Goal: Task Accomplishment & Management: Use online tool/utility

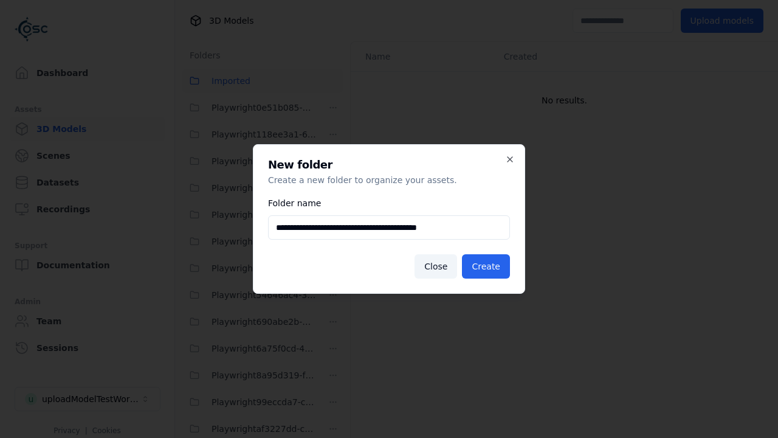
scroll to position [268, 0]
type input "**********"
click at [488, 266] on button "Create" at bounding box center [486, 266] width 48 height 24
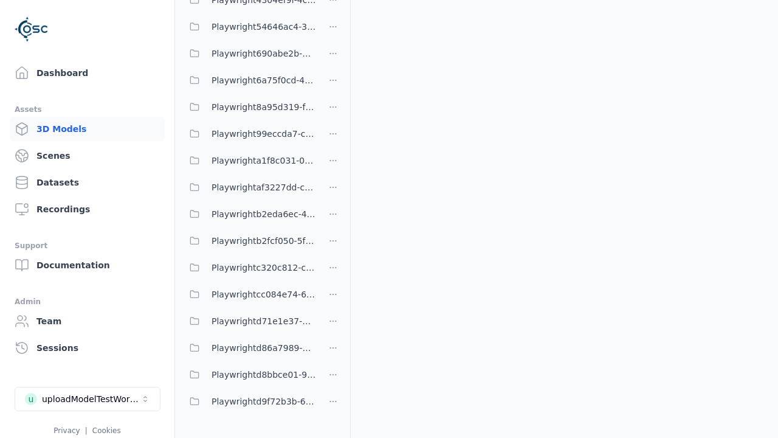
click at [249, 161] on span "Playwrighta1f8c031-0b56-4dbe-a205-55a24cfb5214" at bounding box center [264, 160] width 105 height 15
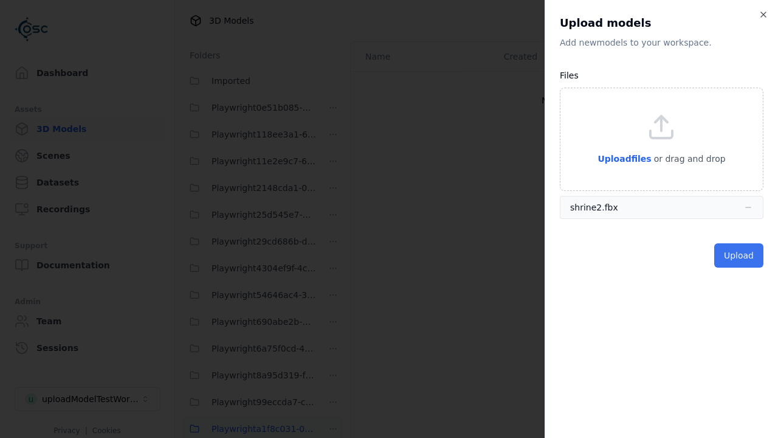
click at [740, 255] on button "Upload" at bounding box center [739, 255] width 49 height 24
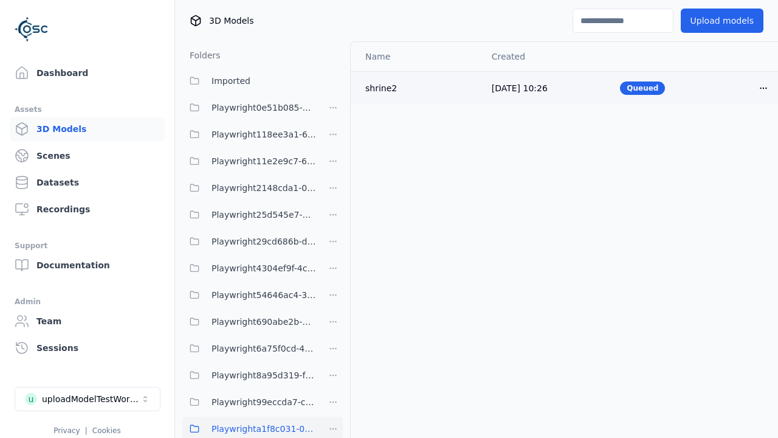
click at [764, 88] on html "Support Dashboard Assets 3D Models Scenes Datasets Recordings Support Documenta…" at bounding box center [389, 219] width 778 height 438
click at [737, 135] on div "Delete" at bounding box center [737, 134] width 72 height 19
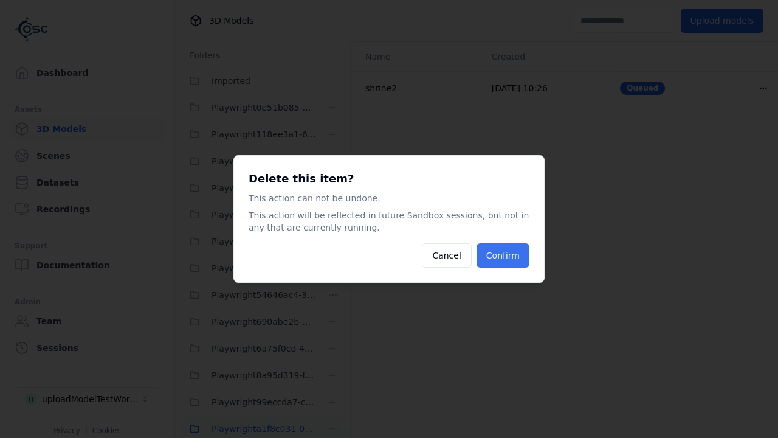
click at [504, 255] on button "Confirm" at bounding box center [503, 255] width 53 height 24
click at [333, 428] on html "Support Dashboard Assets 3D Models Scenes Datasets Recordings Support Documenta…" at bounding box center [389, 219] width 778 height 438
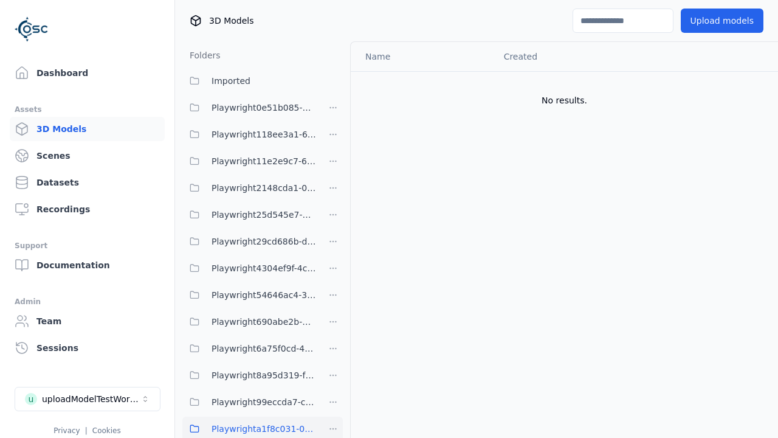
scroll to position [1, 0]
